Goal: Find specific page/section: Find specific page/section

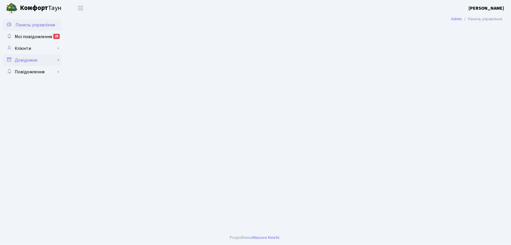
click at [40, 64] on link "Довідники" at bounding box center [32, 60] width 59 height 12
click at [42, 72] on link "Приміщення" at bounding box center [34, 72] width 55 height 12
click at [30, 56] on link "Довідники" at bounding box center [32, 60] width 59 height 12
click at [27, 48] on link "Клієнти" at bounding box center [32, 48] width 59 height 12
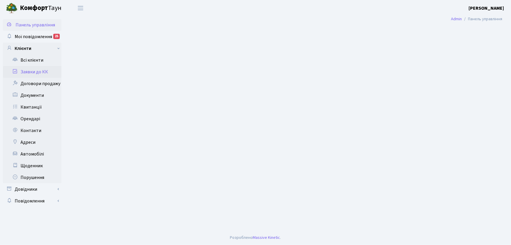
click at [38, 72] on link "Заявки до КК" at bounding box center [32, 72] width 59 height 12
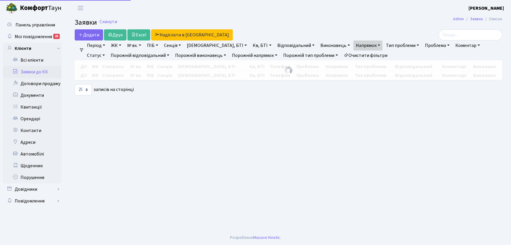
select select "25"
